Goal: Transaction & Acquisition: Purchase product/service

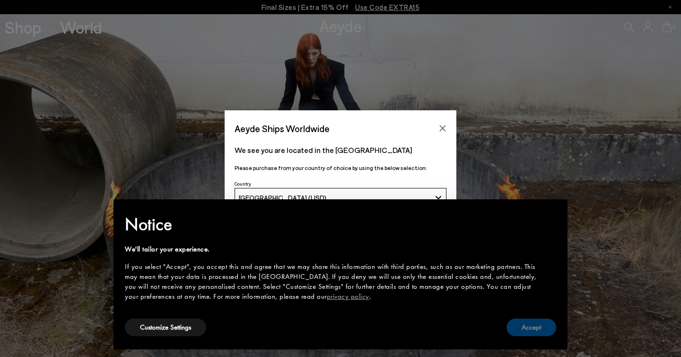
click at [549, 329] on button "Accept" at bounding box center [532, 327] width 50 height 18
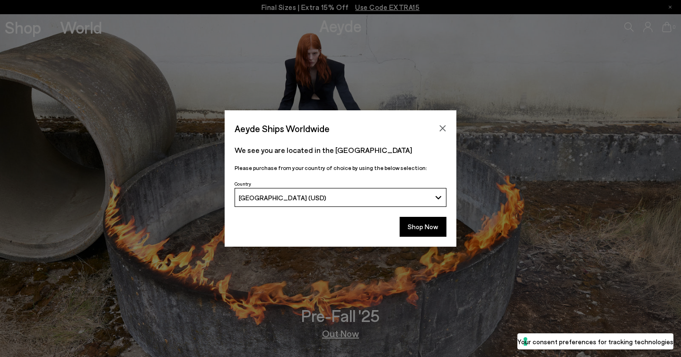
click at [422, 237] on div "Shop Now" at bounding box center [341, 229] width 232 height 35
click at [429, 229] on button "Shop Now" at bounding box center [423, 227] width 47 height 20
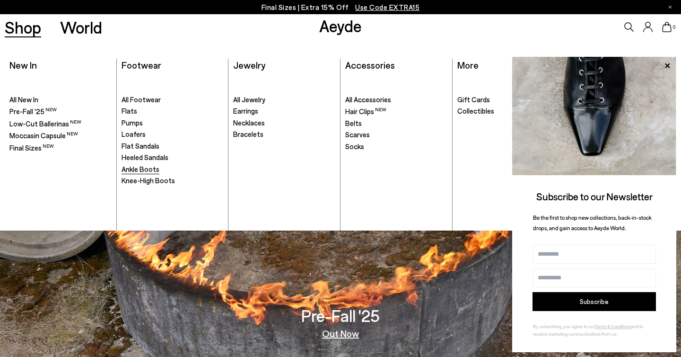
click at [138, 165] on span "Ankle Boots" at bounding box center [141, 169] width 38 height 9
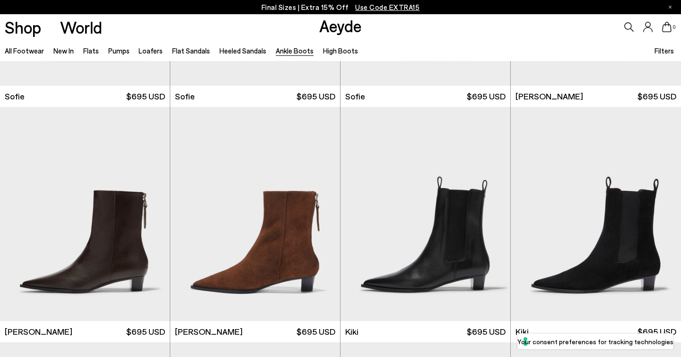
scroll to position [1185, 0]
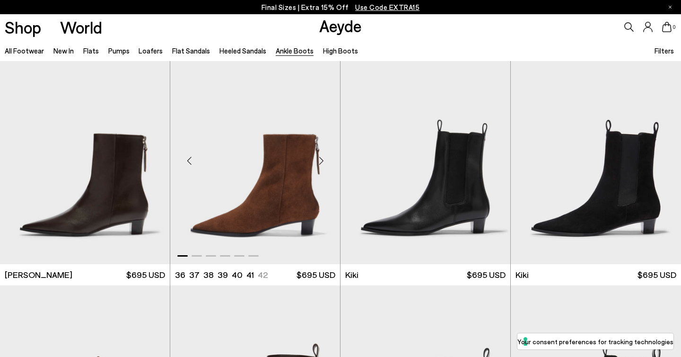
click at [322, 159] on div "Next slide" at bounding box center [321, 161] width 28 height 28
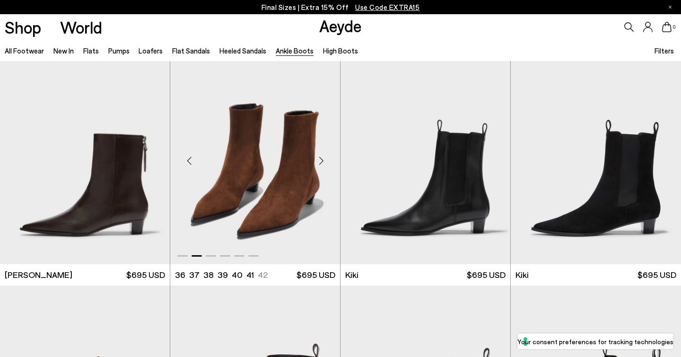
click at [322, 159] on div "Next slide" at bounding box center [321, 161] width 28 height 28
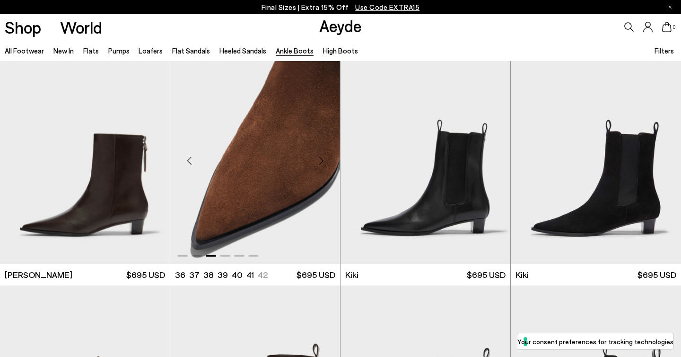
click at [322, 159] on div "Next slide" at bounding box center [321, 161] width 28 height 28
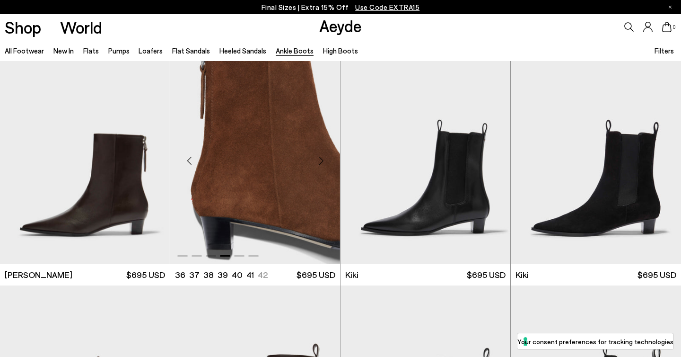
click at [322, 159] on div "Next slide" at bounding box center [321, 161] width 28 height 28
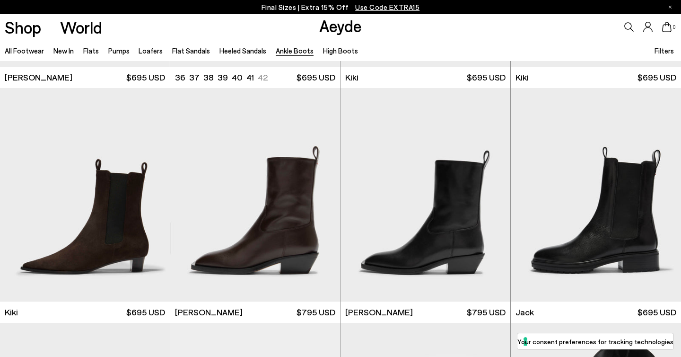
scroll to position [1386, 0]
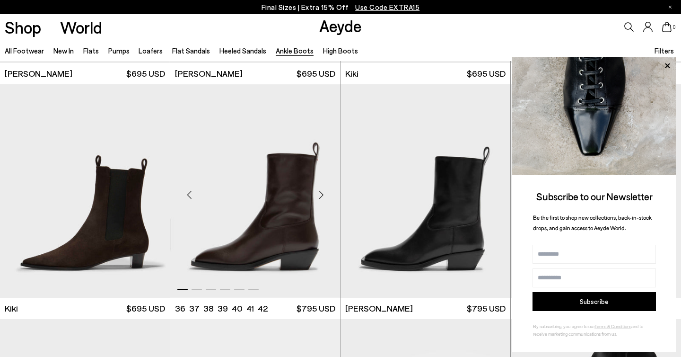
click at [322, 195] on div "Next slide" at bounding box center [321, 194] width 28 height 28
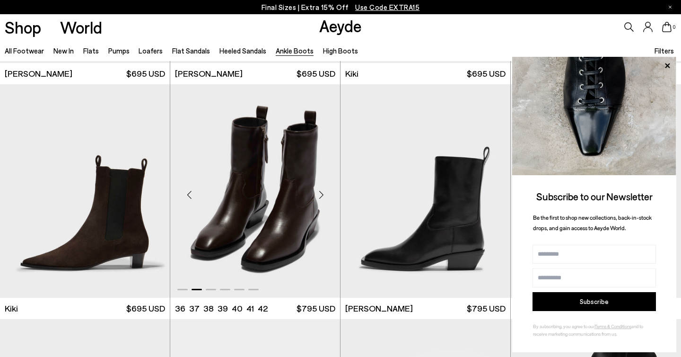
click at [322, 195] on div "Next slide" at bounding box center [321, 194] width 28 height 28
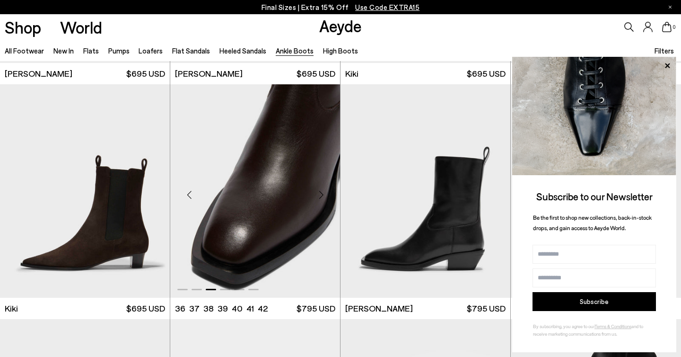
click at [322, 195] on div "Next slide" at bounding box center [321, 194] width 28 height 28
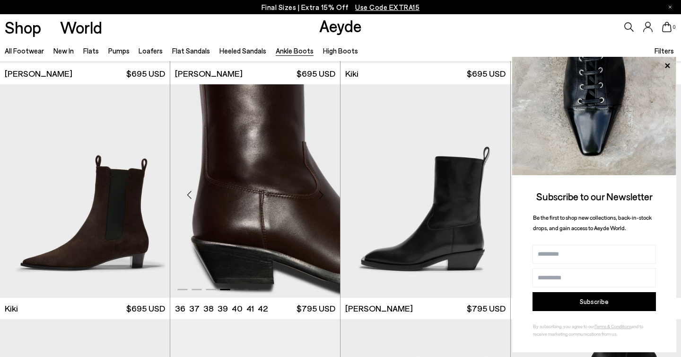
click at [322, 195] on div "Next slide" at bounding box center [321, 194] width 28 height 28
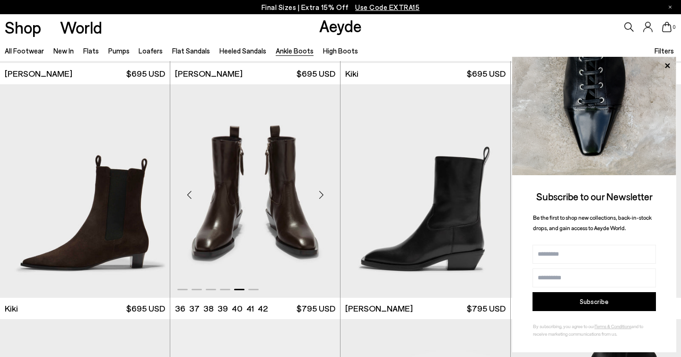
click at [322, 195] on div "Next slide" at bounding box center [321, 194] width 28 height 28
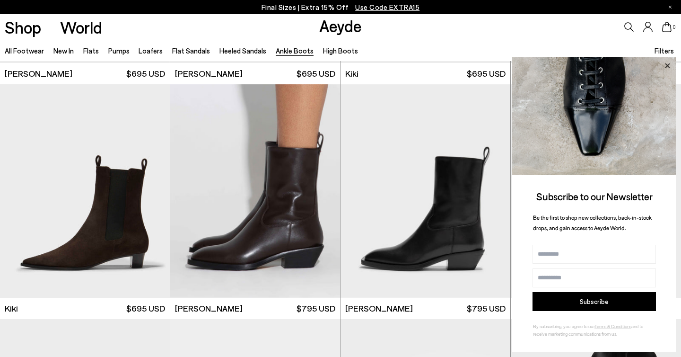
click at [666, 66] on icon at bounding box center [667, 66] width 12 height 12
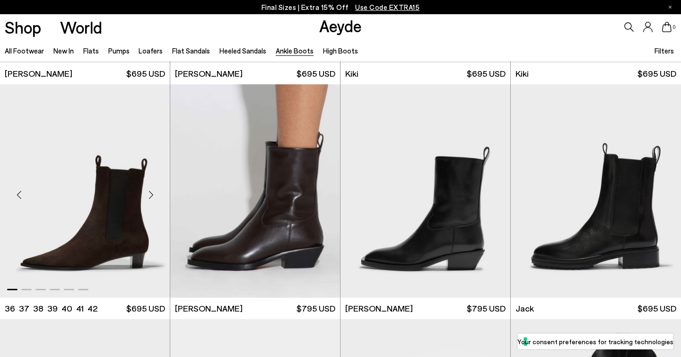
click at [151, 197] on div "Next slide" at bounding box center [151, 194] width 28 height 28
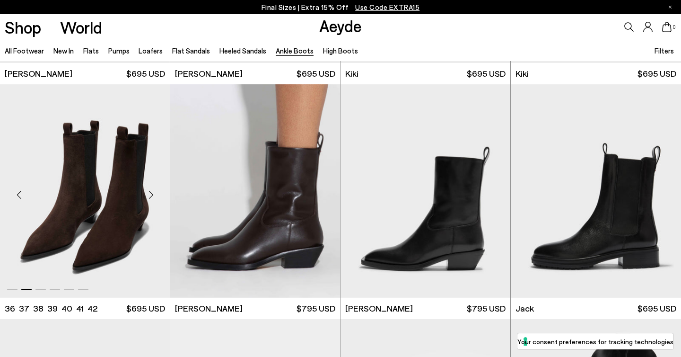
click at [151, 197] on div "Next slide" at bounding box center [151, 194] width 28 height 28
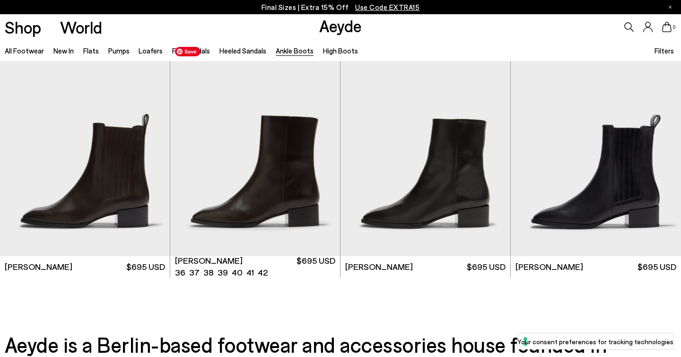
scroll to position [1898, 0]
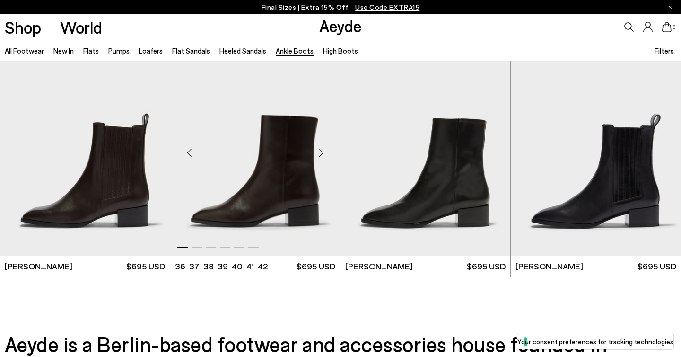
click at [322, 153] on div "Next slide" at bounding box center [321, 152] width 28 height 28
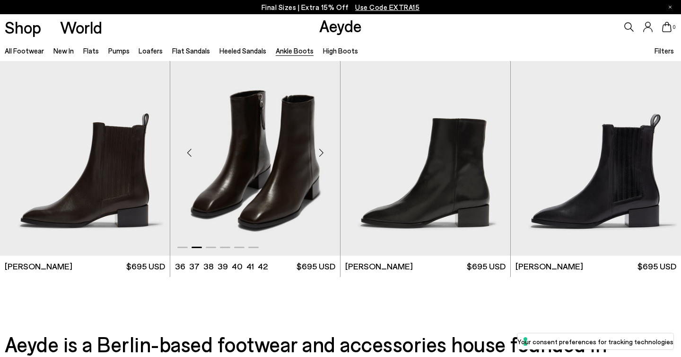
click at [322, 153] on div "Next slide" at bounding box center [321, 152] width 28 height 28
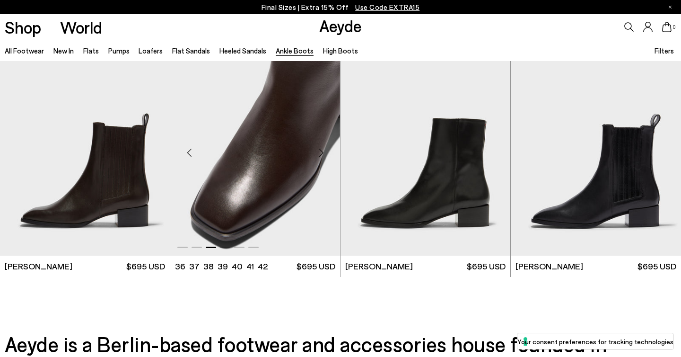
click at [322, 153] on div "Next slide" at bounding box center [321, 152] width 28 height 28
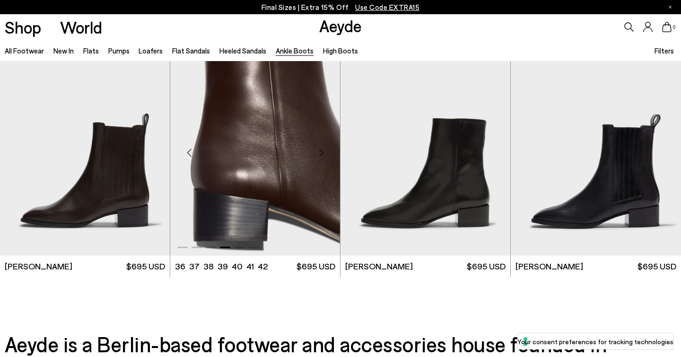
click at [322, 153] on div "Next slide" at bounding box center [321, 152] width 28 height 28
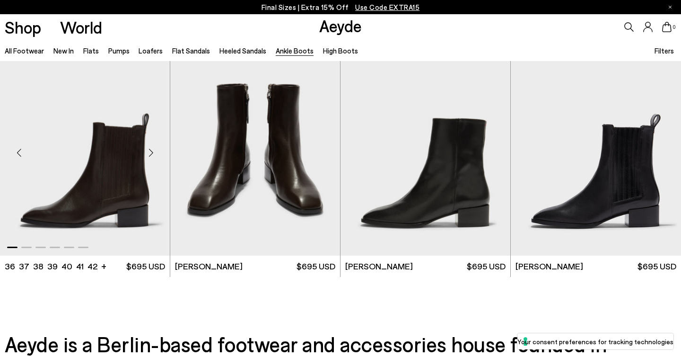
click at [151, 153] on div "Next slide" at bounding box center [151, 152] width 28 height 28
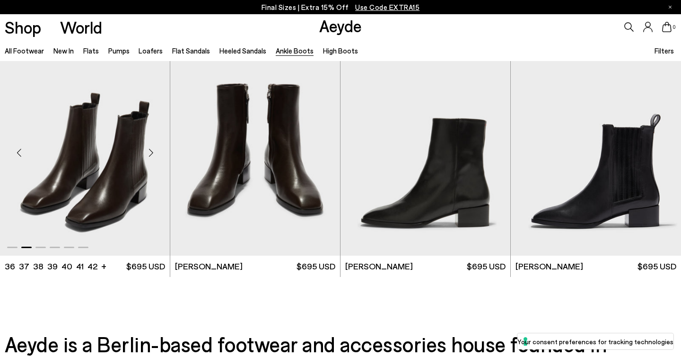
click at [151, 153] on div "Next slide" at bounding box center [151, 152] width 28 height 28
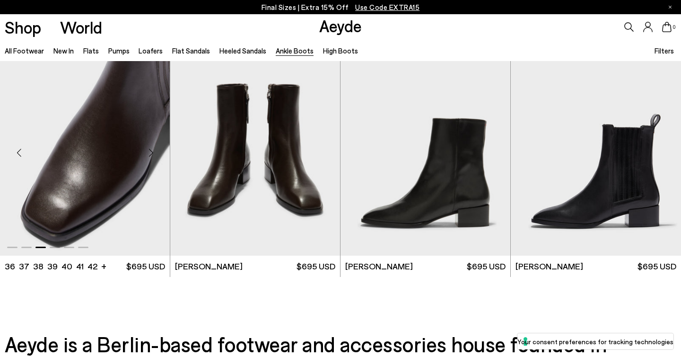
click at [151, 153] on div "Next slide" at bounding box center [151, 152] width 28 height 28
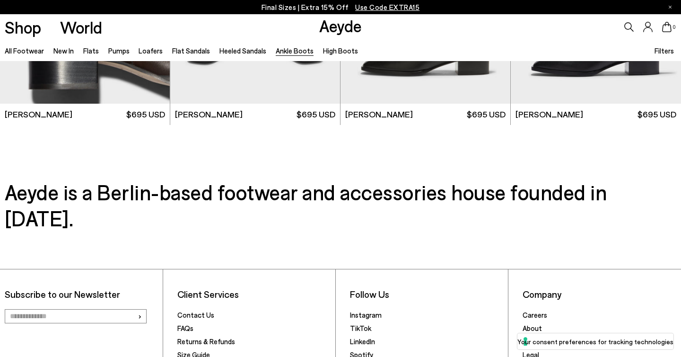
scroll to position [2099, 0]
